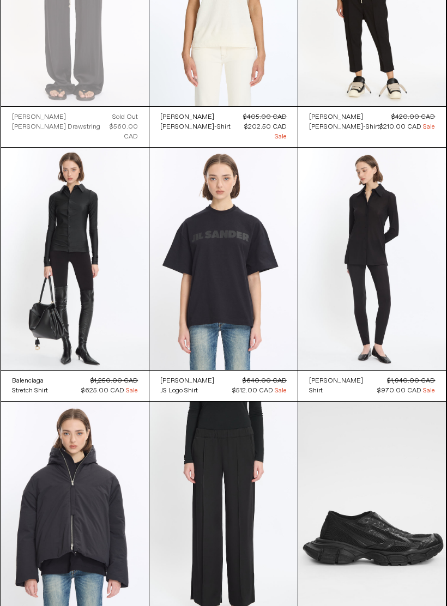
scroll to position [10028, 0]
click at [372, 401] on at bounding box center [372, 512] width 148 height 222
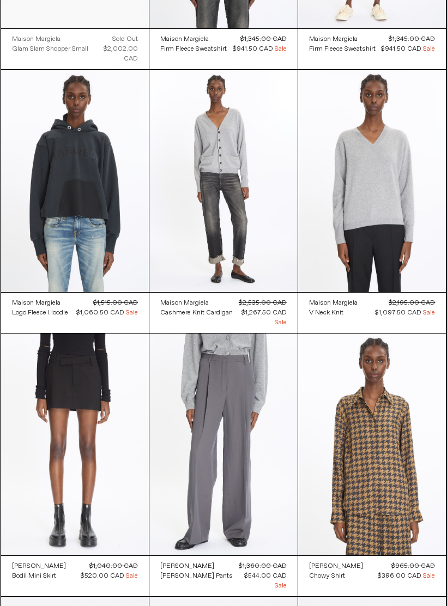
scroll to position [11291, 0]
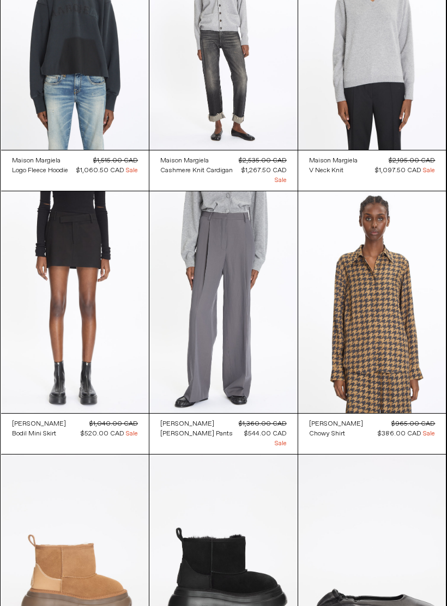
click at [221, 454] on at bounding box center [223, 565] width 148 height 222
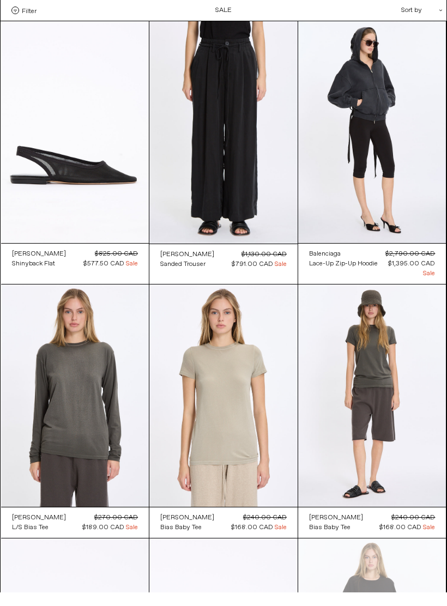
scroll to position [11305, 0]
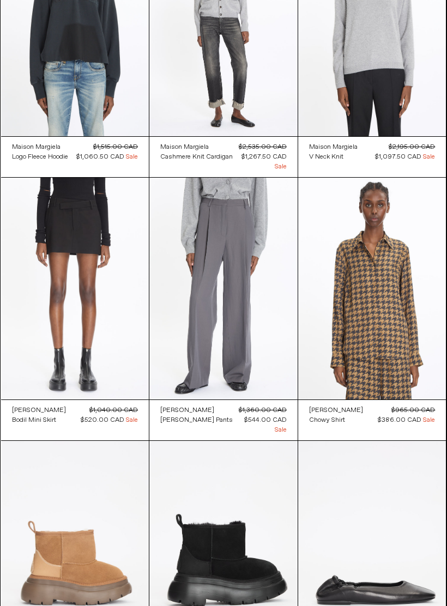
click at [83, 441] on at bounding box center [75, 552] width 148 height 222
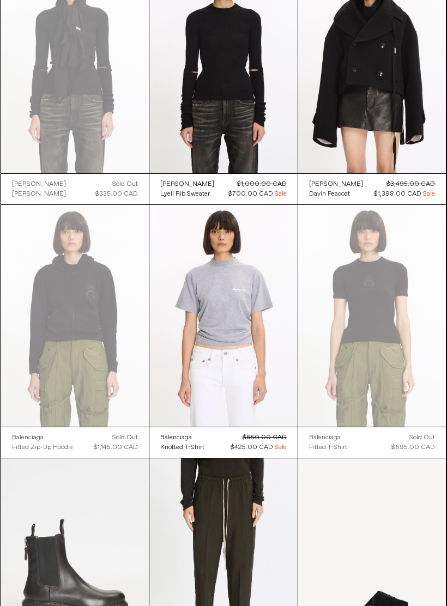
scroll to position [13871, 0]
click at [232, 205] on at bounding box center [223, 316] width 148 height 222
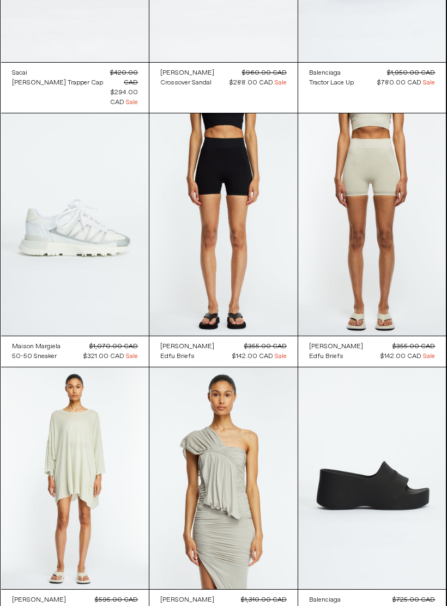
scroll to position [21563, 0]
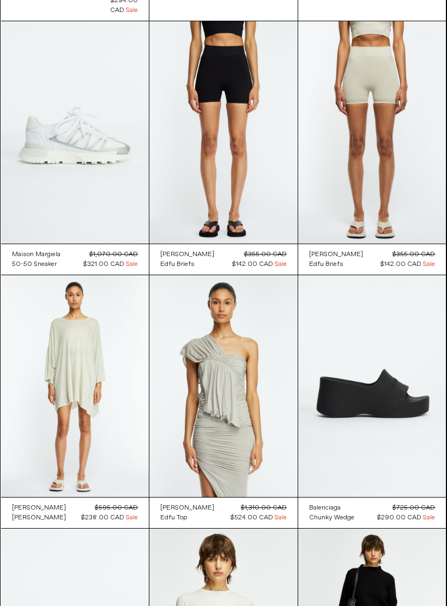
click at [1, 275] on at bounding box center [75, 386] width 148 height 222
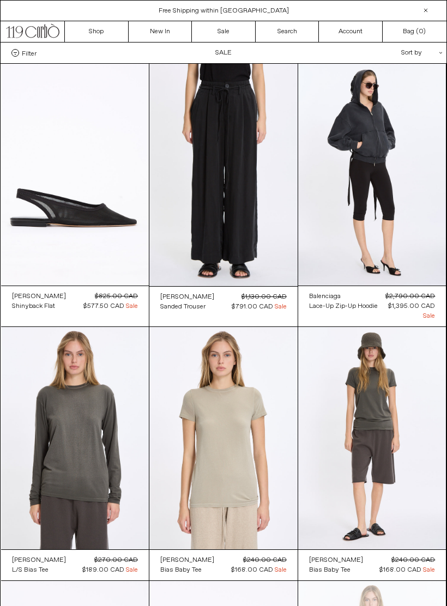
scroll to position [21577, 0]
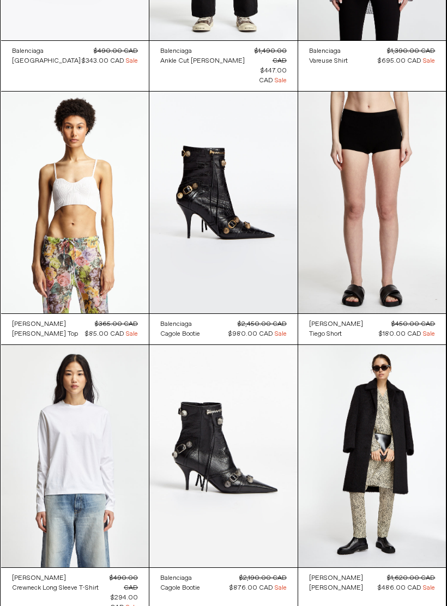
scroll to position [23814, 0]
click at [79, 345] on at bounding box center [75, 456] width 148 height 222
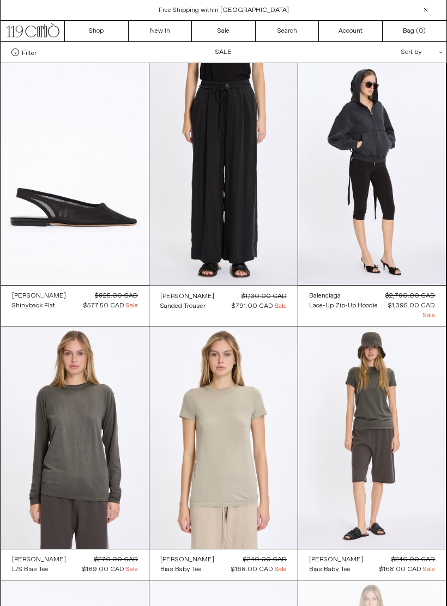
scroll to position [0, 0]
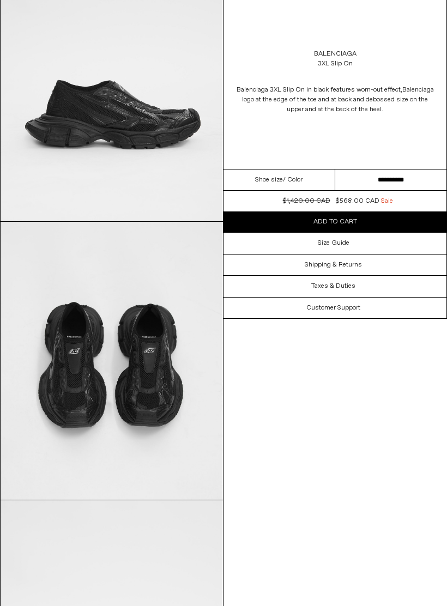
scroll to position [121, 0]
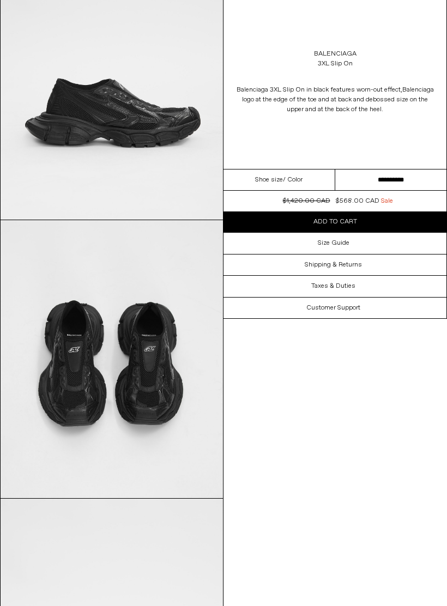
click at [91, 270] on img at bounding box center [112, 359] width 222 height 278
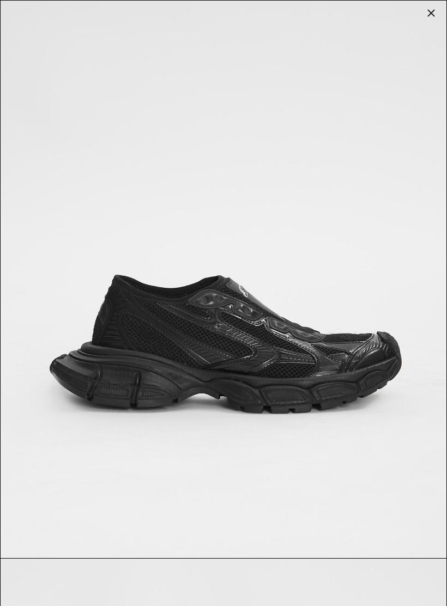
scroll to position [0, 0]
click at [440, 10] on img at bounding box center [223, 279] width 445 height 557
click at [432, 14] on div at bounding box center [430, 12] width 15 height 15
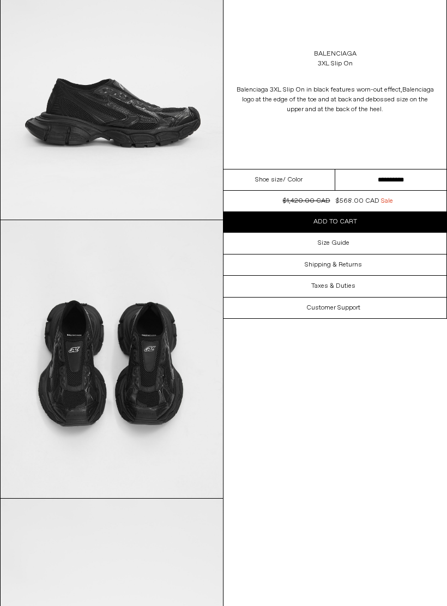
click at [385, 174] on select "**********" at bounding box center [391, 179] width 112 height 21
click at [405, 175] on select "**********" at bounding box center [391, 179] width 112 height 21
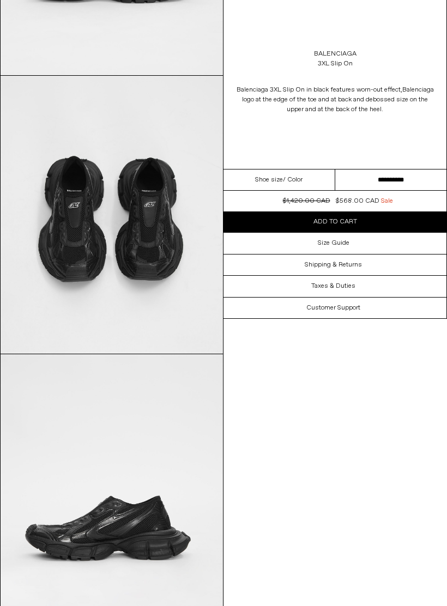
scroll to position [262, 0]
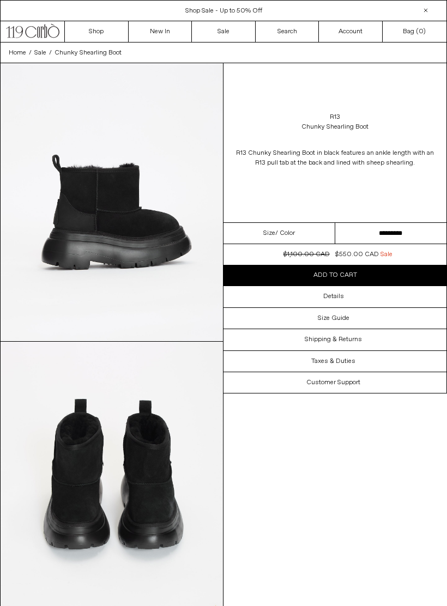
click at [391, 231] on select "**********" at bounding box center [391, 233] width 112 height 21
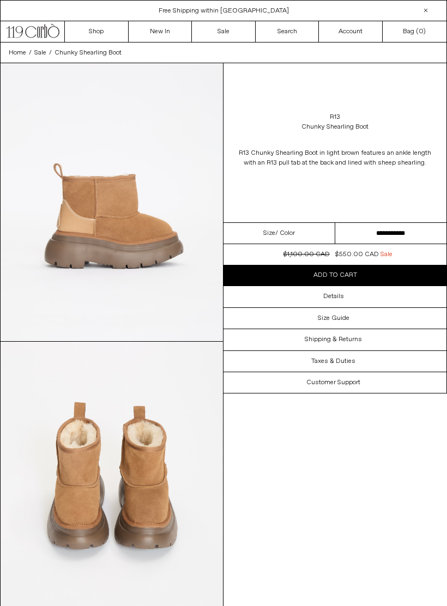
click at [387, 230] on select "**********" at bounding box center [391, 233] width 112 height 21
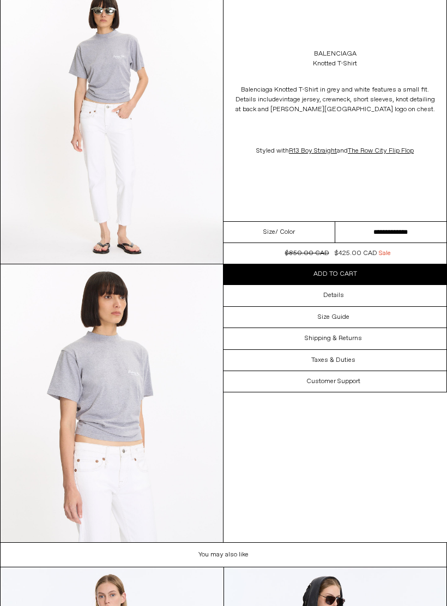
scroll to position [632, 0]
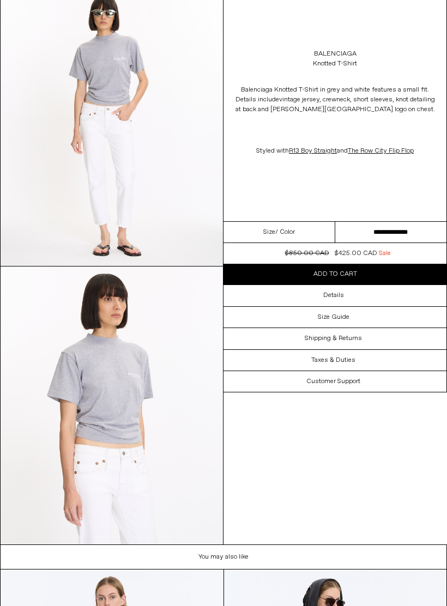
click at [388, 234] on select "**********" at bounding box center [391, 232] width 112 height 21
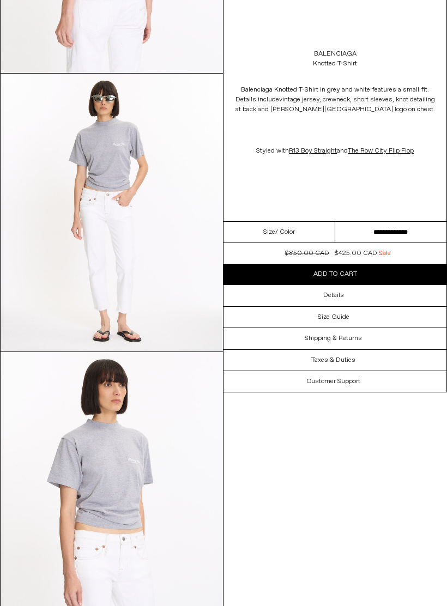
scroll to position [519, 0]
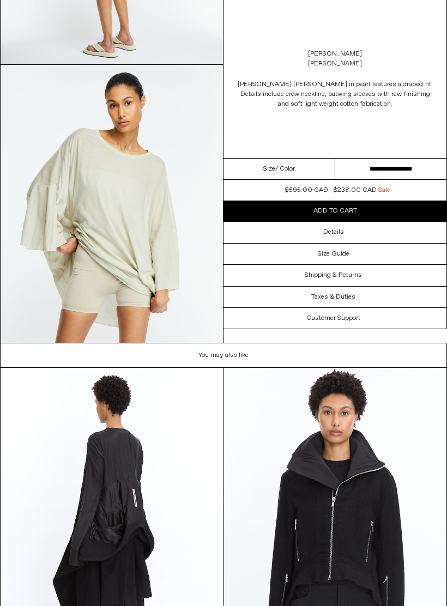
scroll to position [1111, 0]
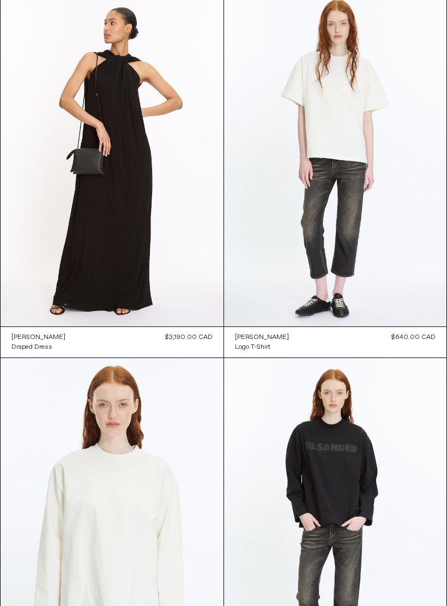
scroll to position [1192, 0]
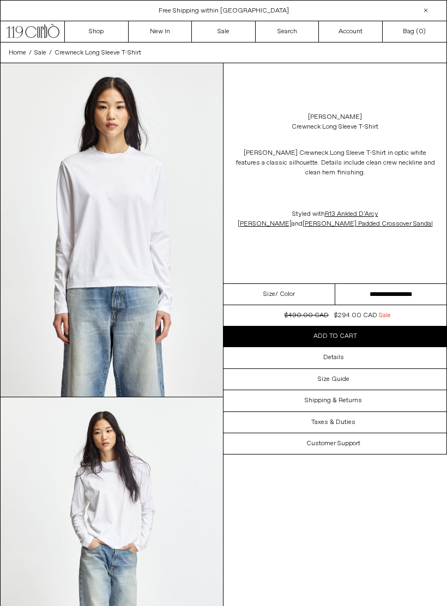
click at [398, 290] on select "**********" at bounding box center [391, 294] width 112 height 21
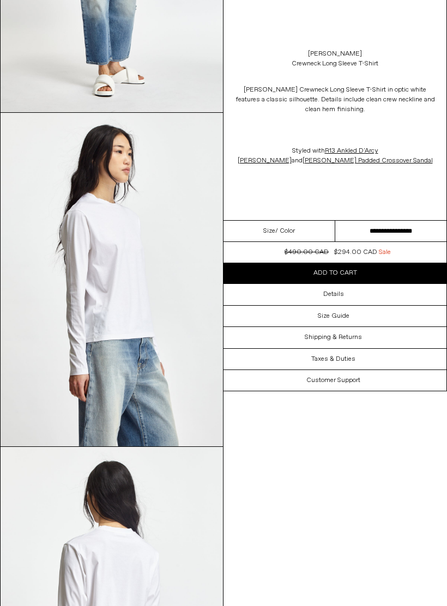
scroll to position [601, 0]
